Goal: Browse casually: Explore the website without a specific task or goal

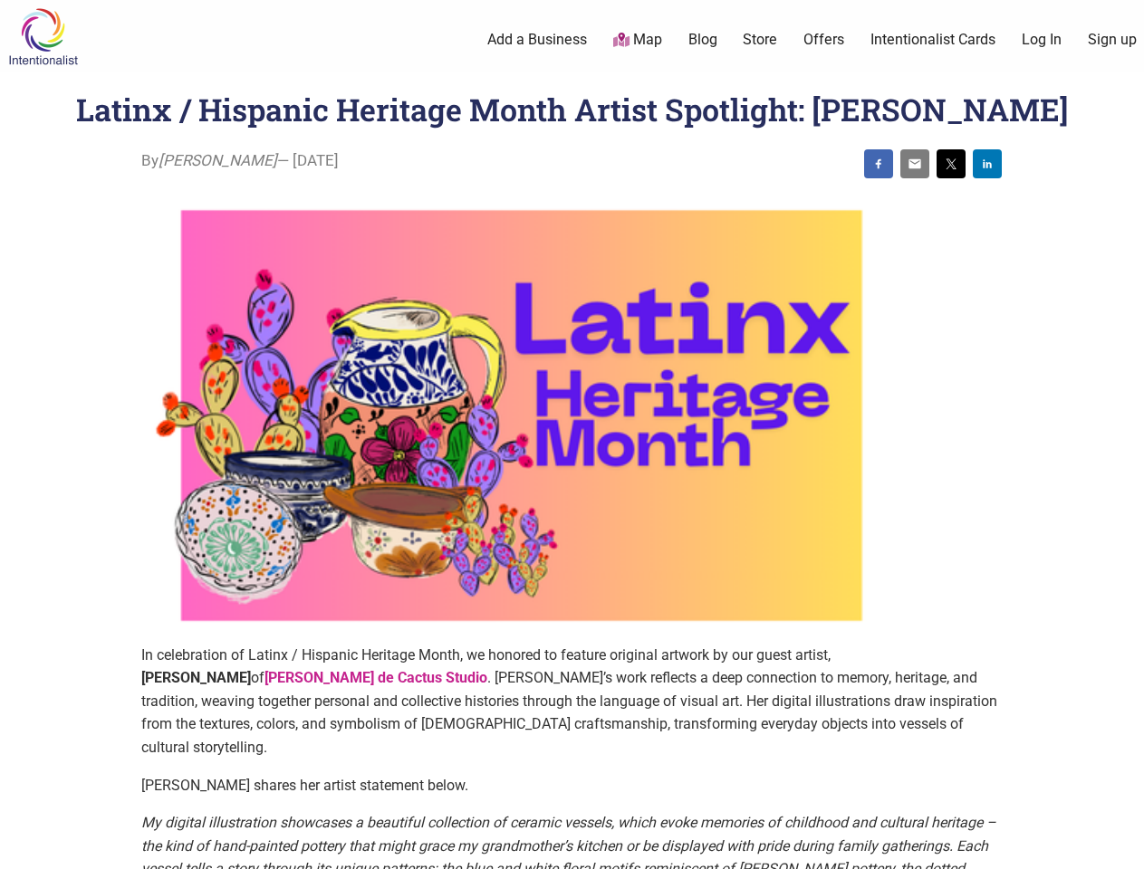
click at [571, 435] on img at bounding box center [521, 415] width 761 height 456
click at [878, 164] on img at bounding box center [878, 164] width 14 height 14
click at [915, 164] on img at bounding box center [914, 164] width 14 height 14
click at [951, 164] on img at bounding box center [951, 164] width 14 height 14
click at [987, 164] on img at bounding box center [987, 164] width 14 height 14
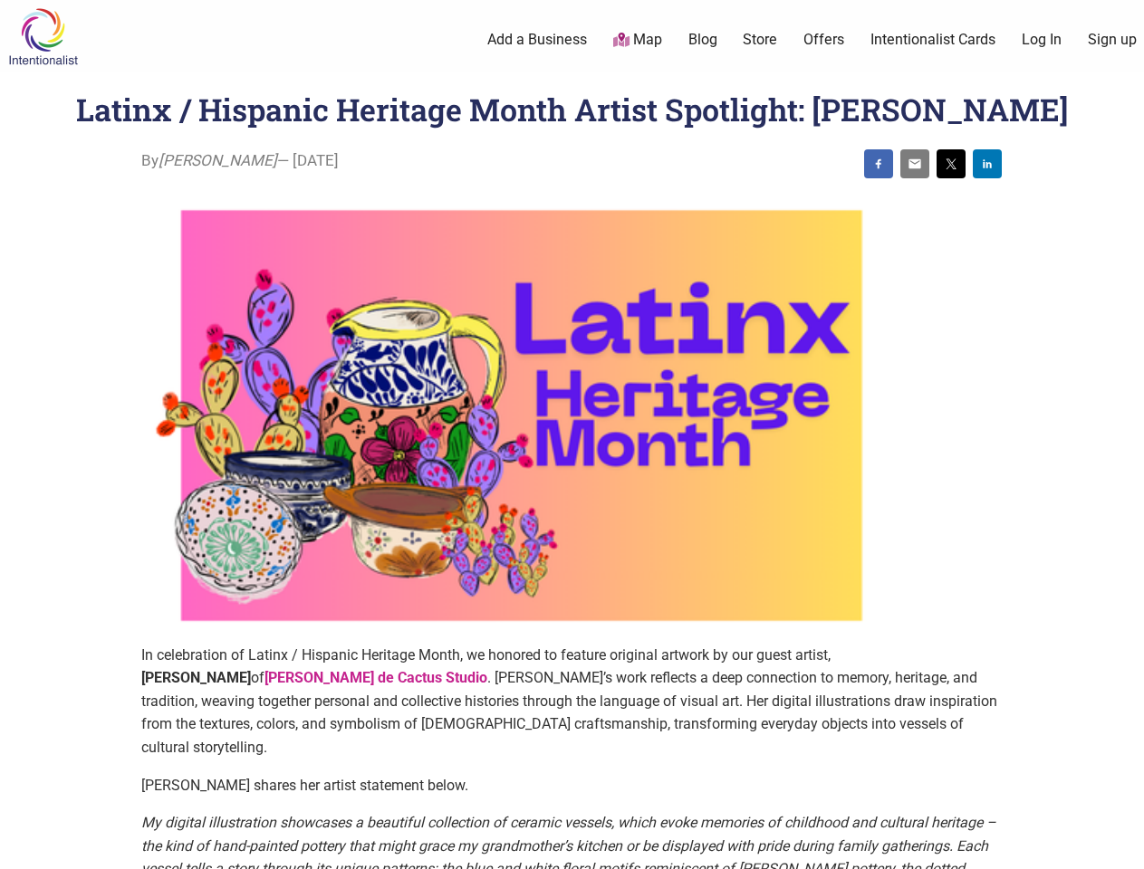
click at [1123, 849] on icon at bounding box center [1124, 847] width 20 height 23
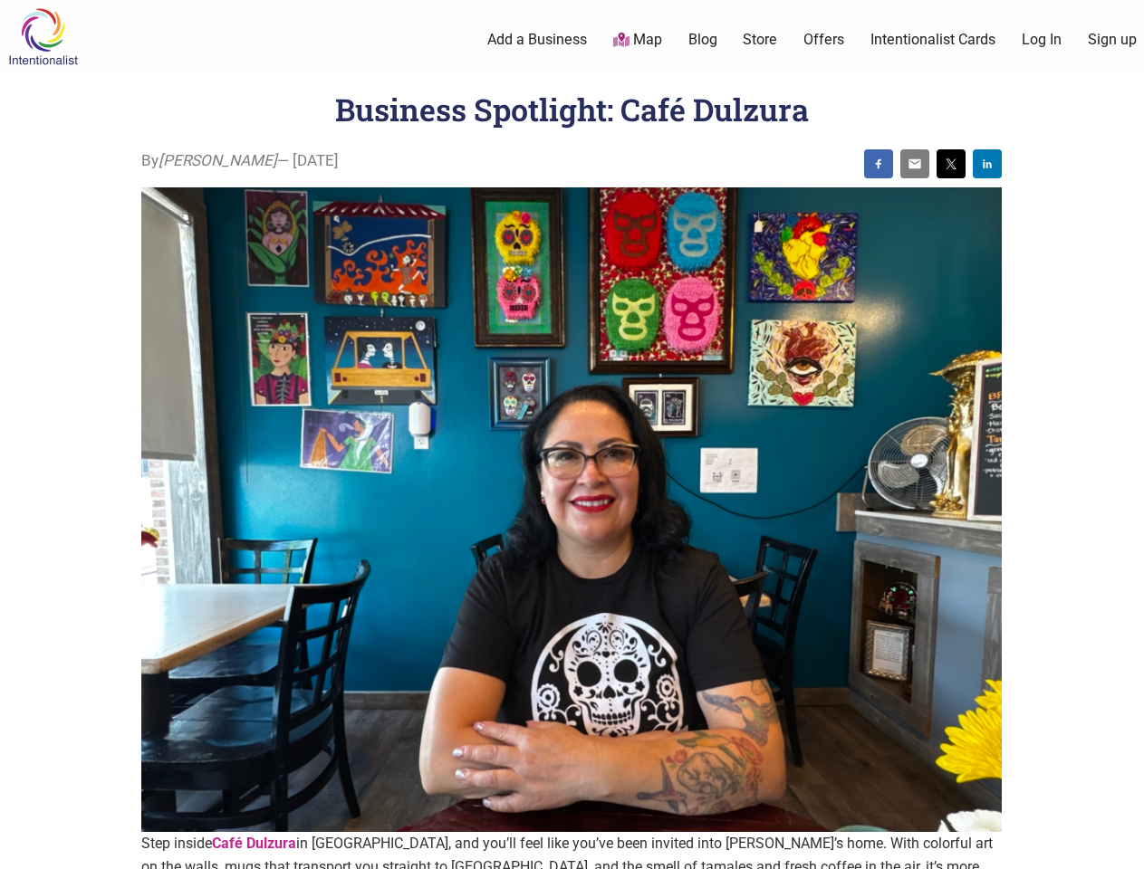
click at [571, 435] on img at bounding box center [571, 510] width 860 height 646
click at [878, 164] on img at bounding box center [878, 164] width 14 height 14
click at [915, 164] on img at bounding box center [914, 164] width 14 height 14
click at [951, 164] on img at bounding box center [951, 164] width 14 height 14
click at [987, 164] on img at bounding box center [987, 164] width 14 height 14
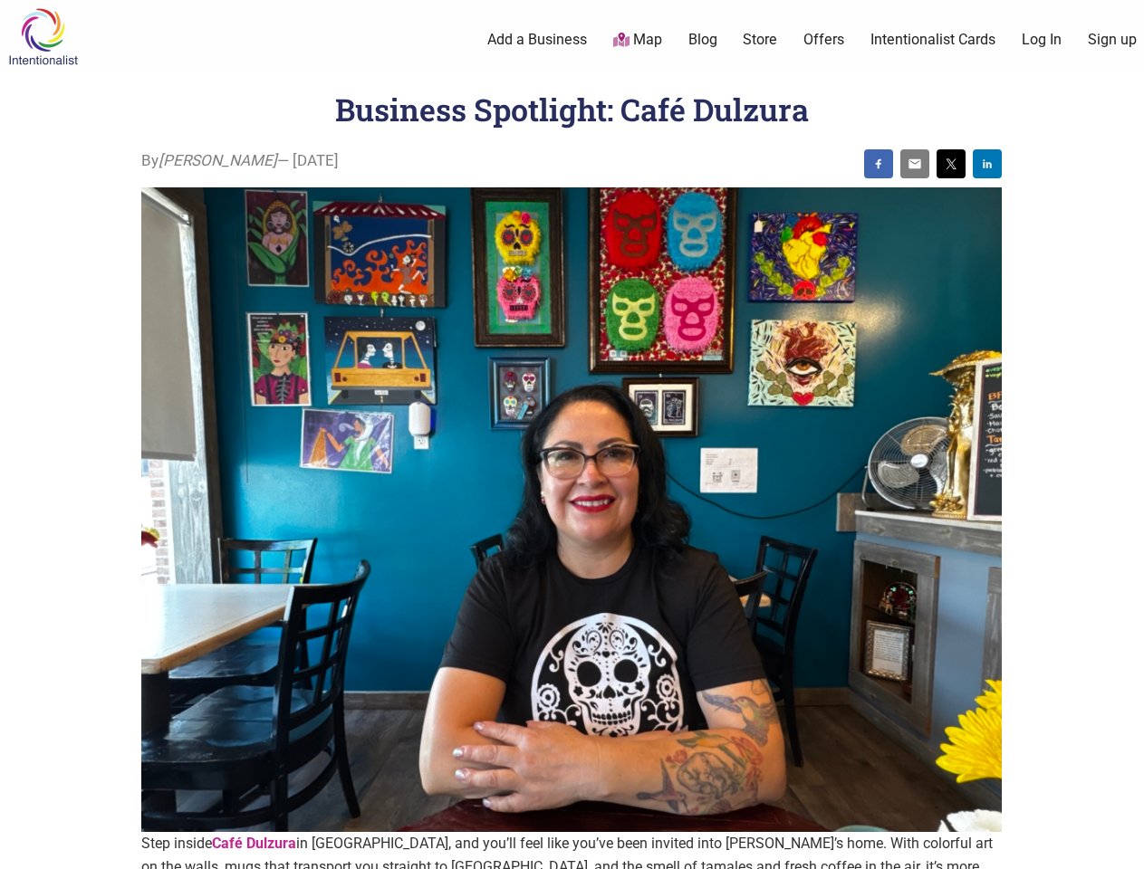
click at [1123, 849] on icon at bounding box center [1124, 847] width 20 height 23
